Goal: Task Accomplishment & Management: Manage account settings

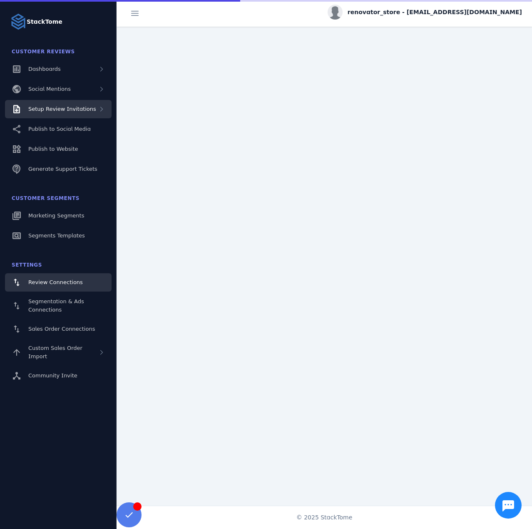
click at [74, 113] on div "Setup Review Invitations" at bounding box center [62, 109] width 68 height 8
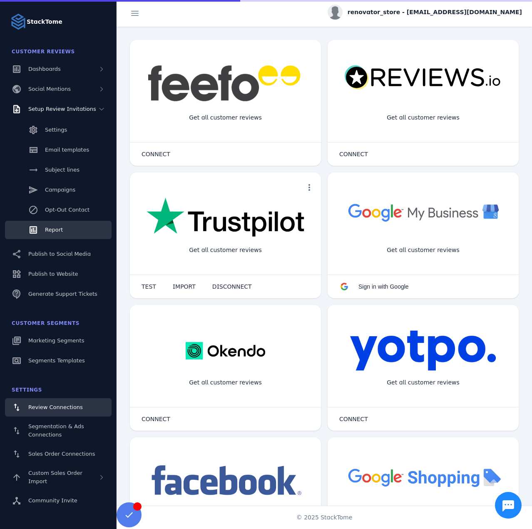
click at [52, 233] on span "Report" at bounding box center [54, 230] width 18 height 6
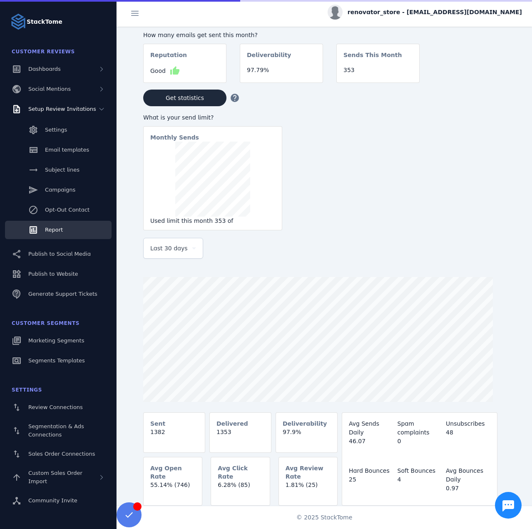
click at [166, 253] on span "Last 30 days" at bounding box center [168, 248] width 37 height 10
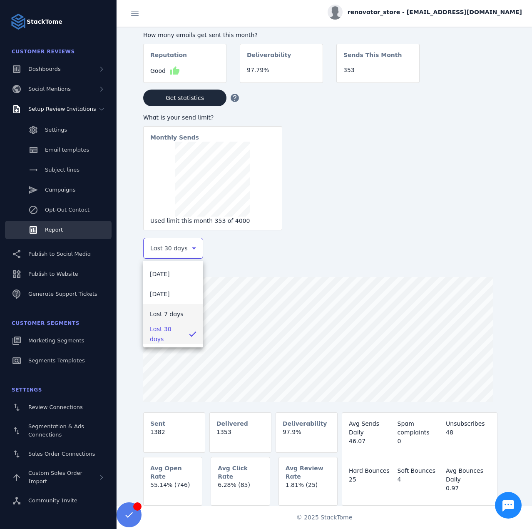
click at [172, 317] on span "Last 7 days" at bounding box center [167, 314] width 34 height 10
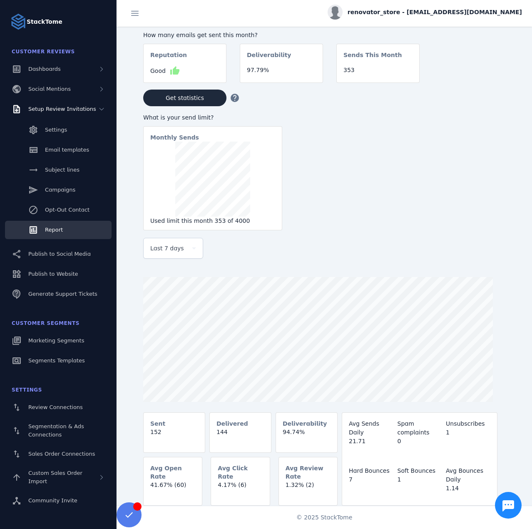
click at [451, 7] on div "renovator_store - [EMAIL_ADDRESS][DOMAIN_NAME]" at bounding box center [425, 12] width 194 height 15
drag, startPoint x: 476, startPoint y: 81, endPoint x: 516, endPoint y: 6, distance: 85.1
click at [476, 81] on icon at bounding box center [474, 80] width 10 height 10
